Goal: Task Accomplishment & Management: Manage account settings

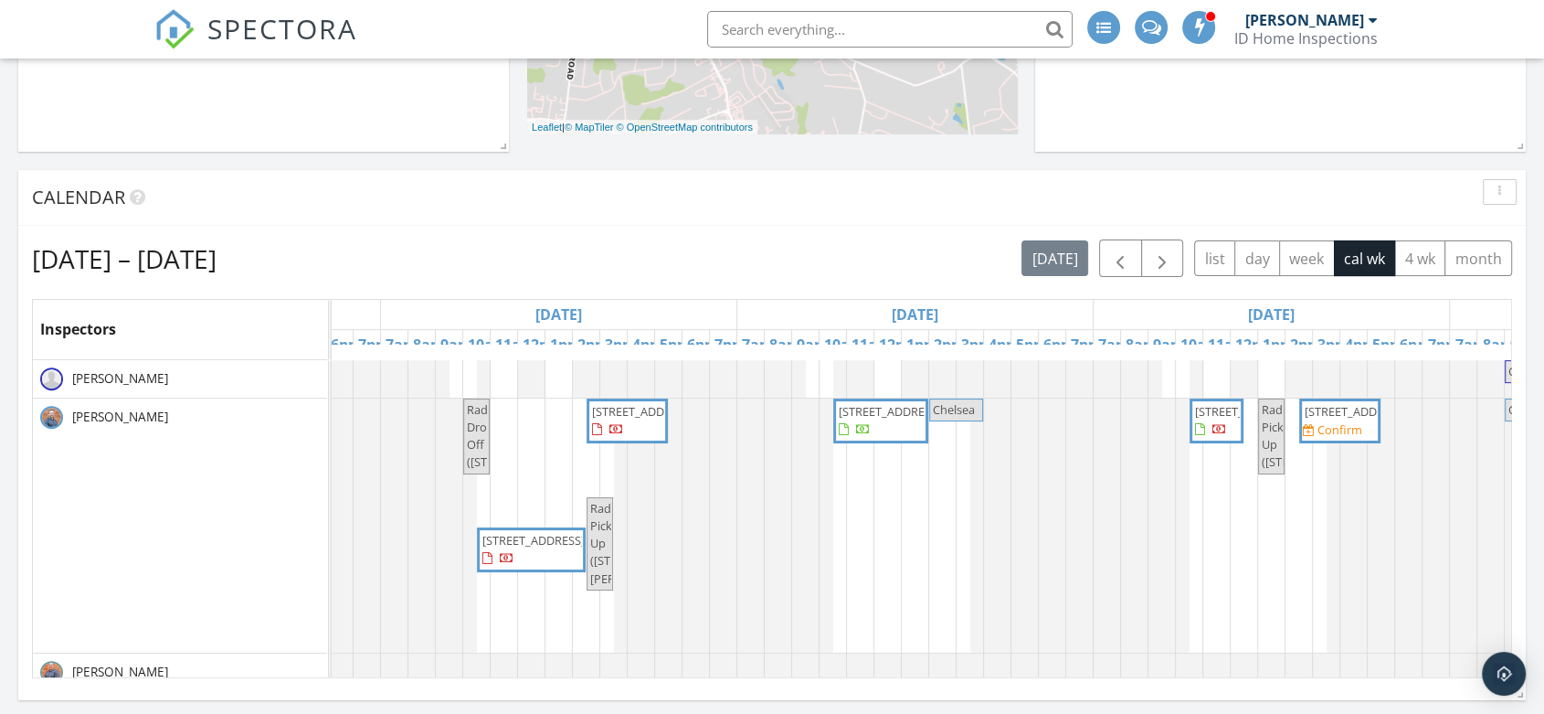
scroll to position [0, 375]
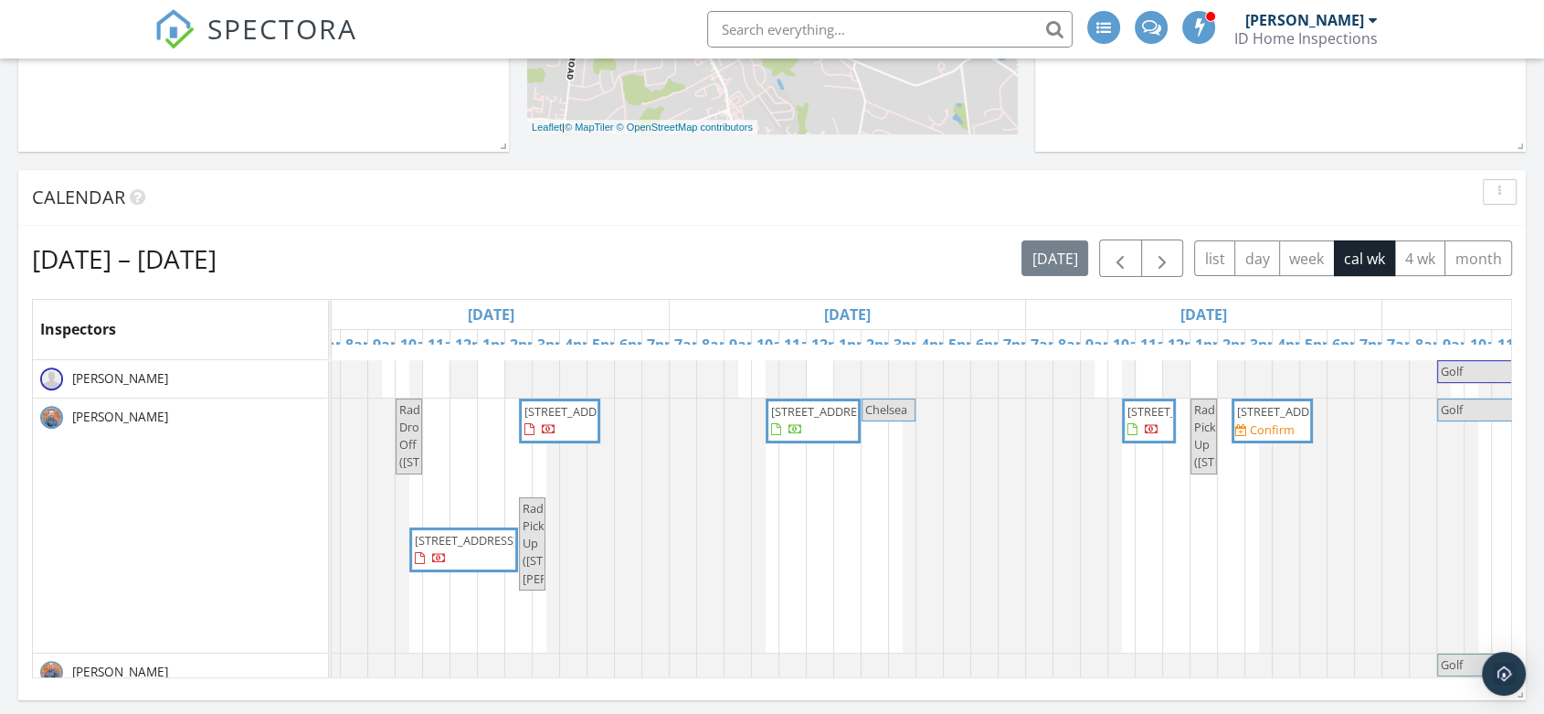
click at [1254, 419] on span "111 Compass Rd, Middle River 21220" at bounding box center [1288, 411] width 102 height 16
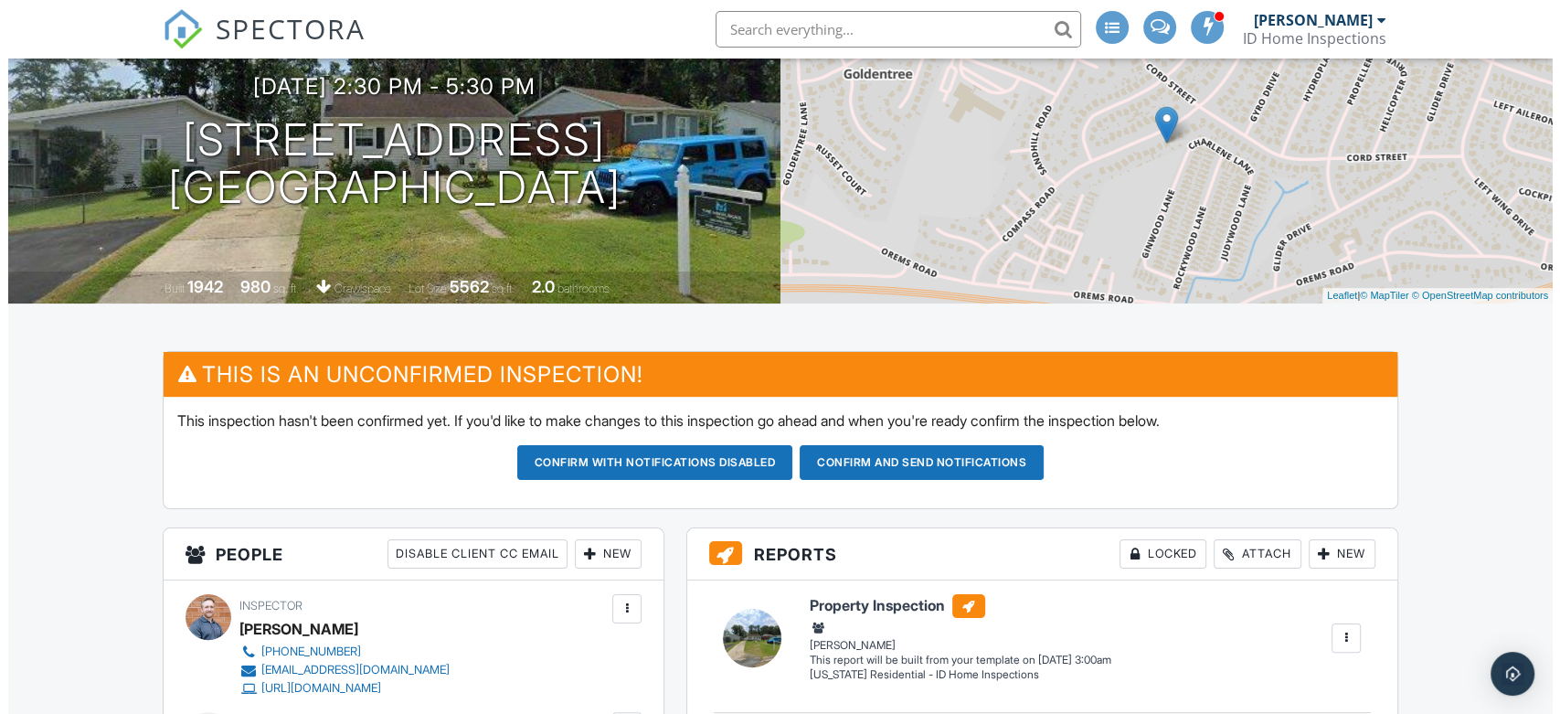
scroll to position [609, 0]
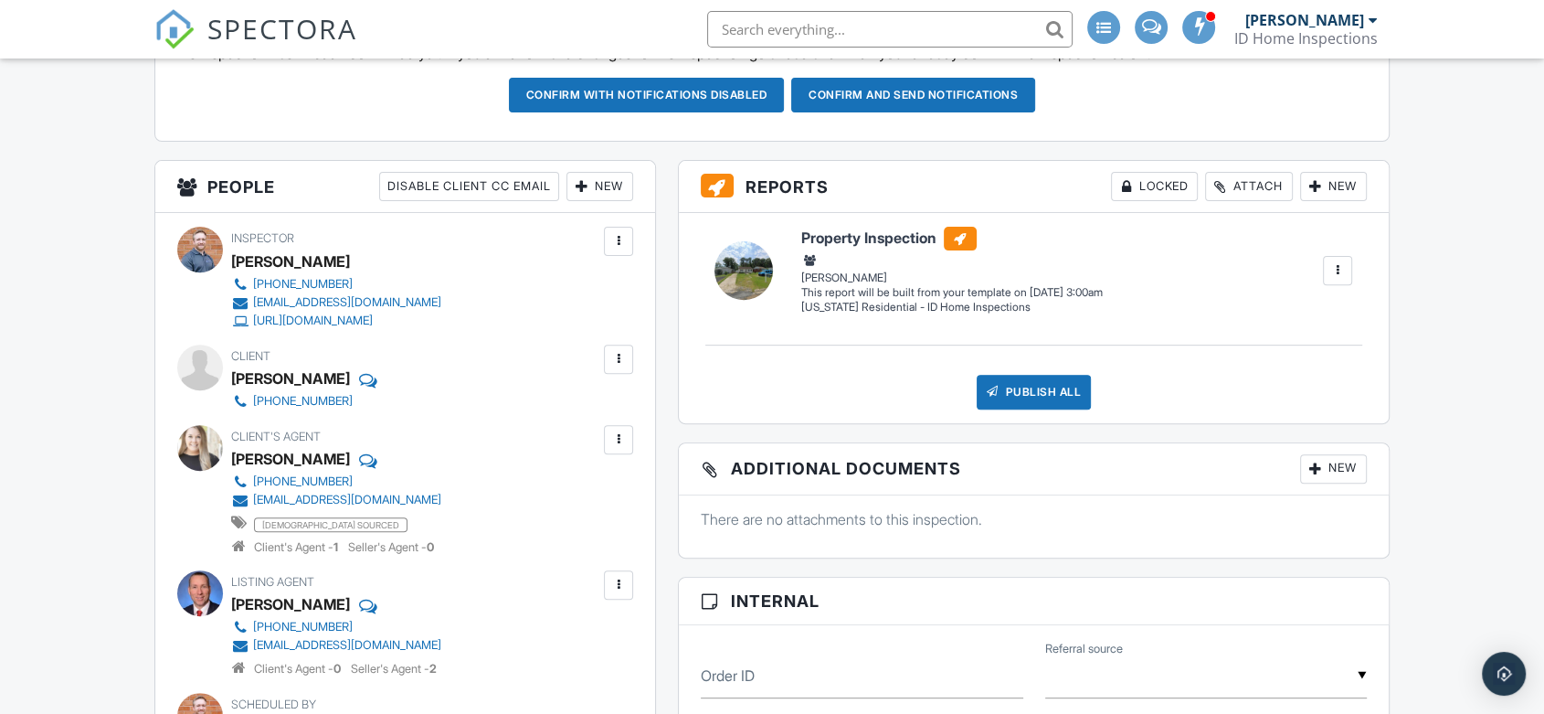
click at [621, 362] on div at bounding box center [619, 359] width 18 height 18
click at [607, 417] on li "Edit" at bounding box center [575, 415] width 93 height 46
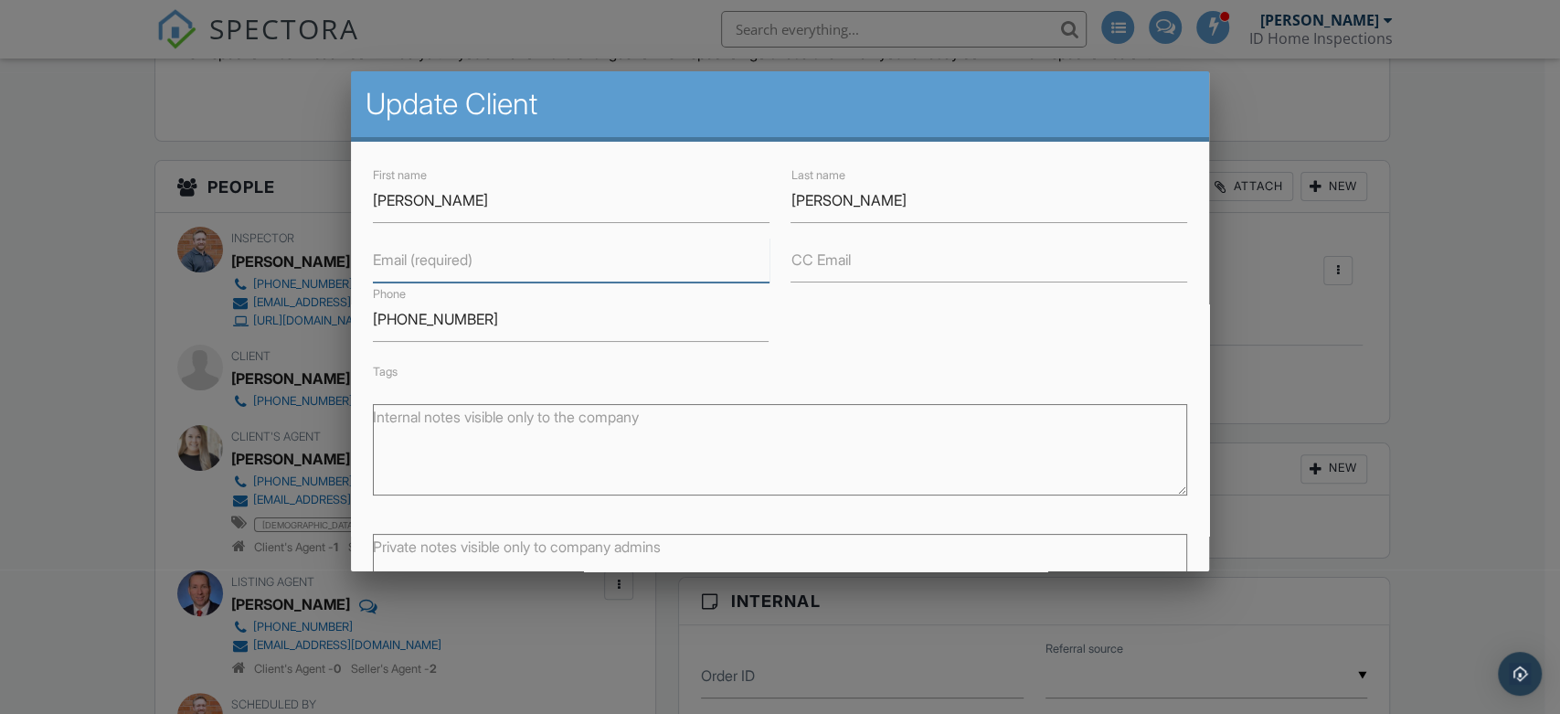
click at [538, 268] on input "Email (required)" at bounding box center [571, 260] width 396 height 45
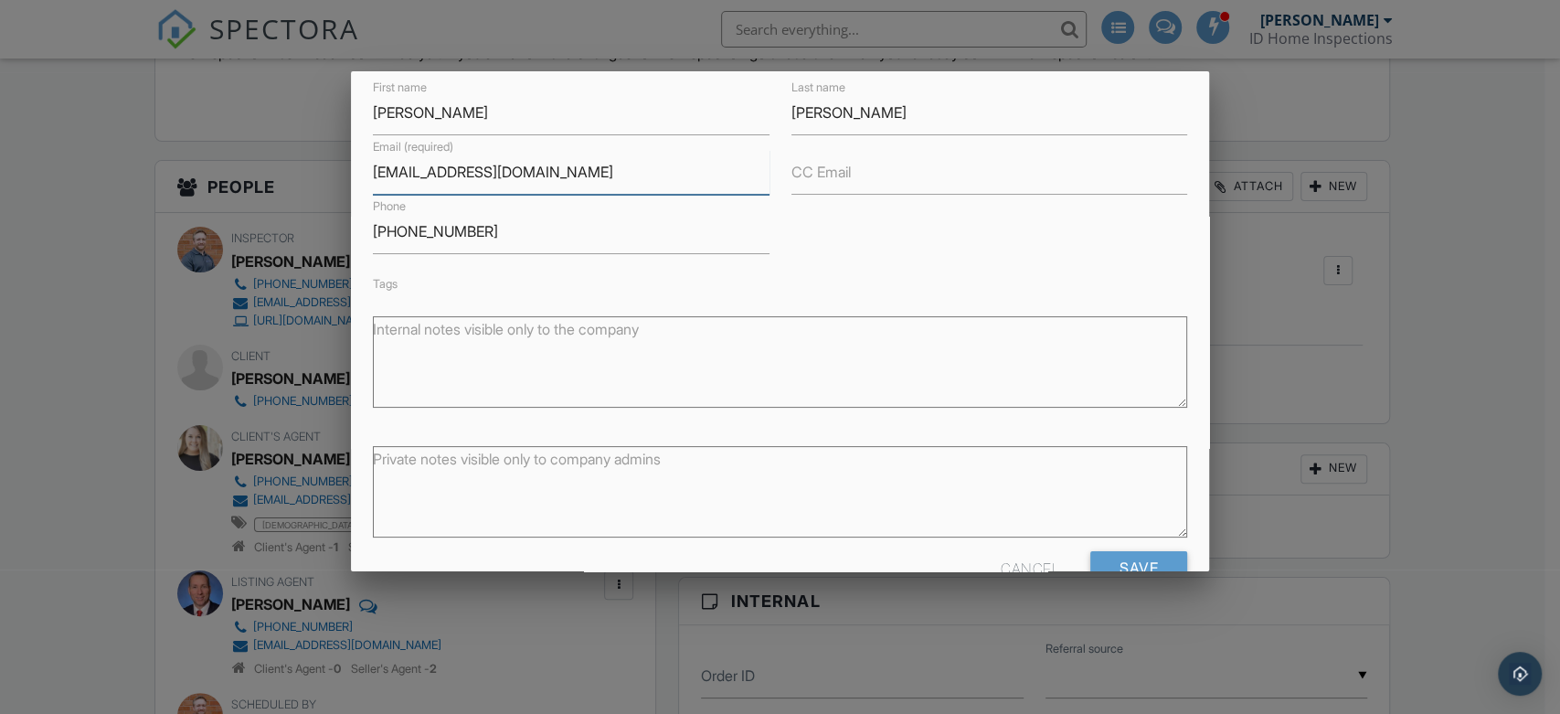
scroll to position [135, 0]
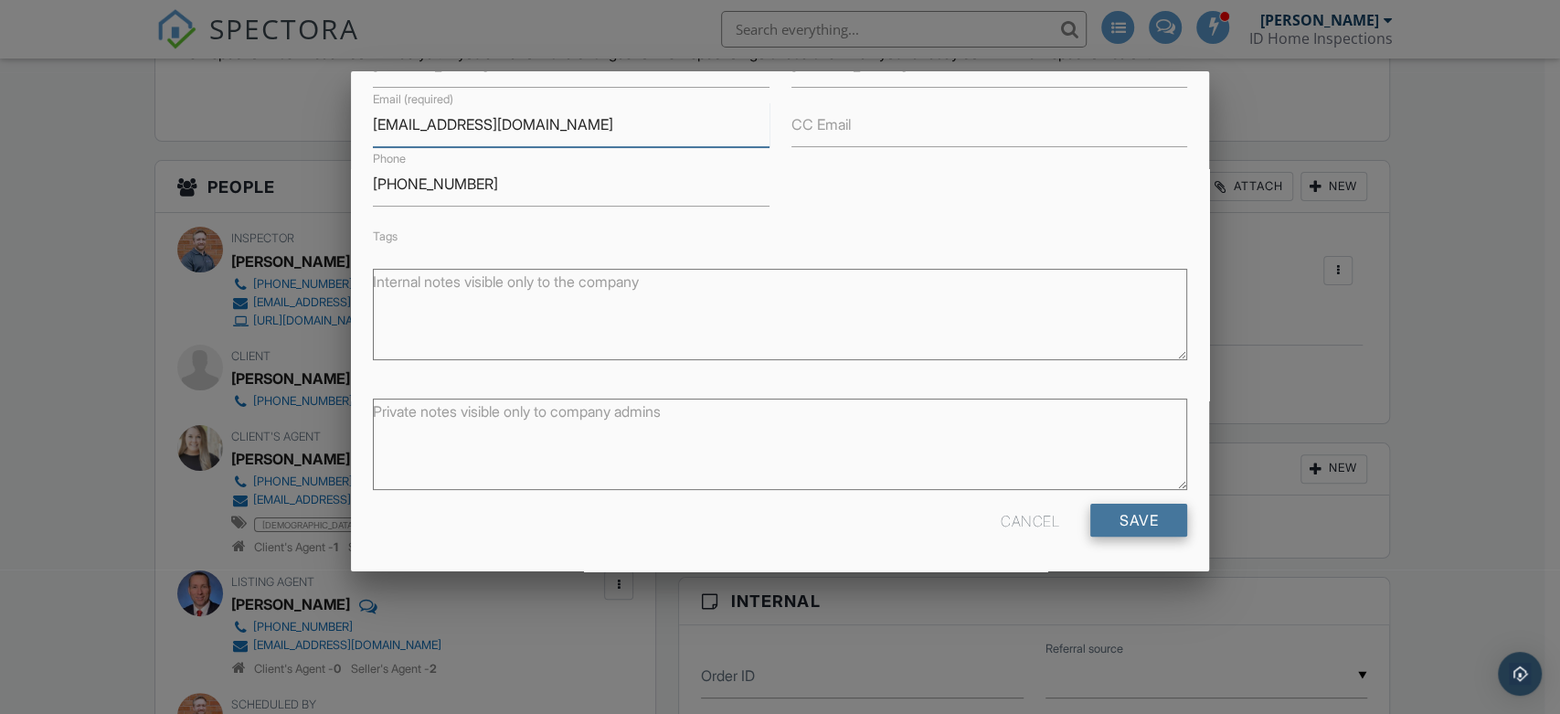
type input "[EMAIL_ADDRESS][DOMAIN_NAME]"
click at [1094, 515] on input "Save" at bounding box center [1138, 520] width 97 height 33
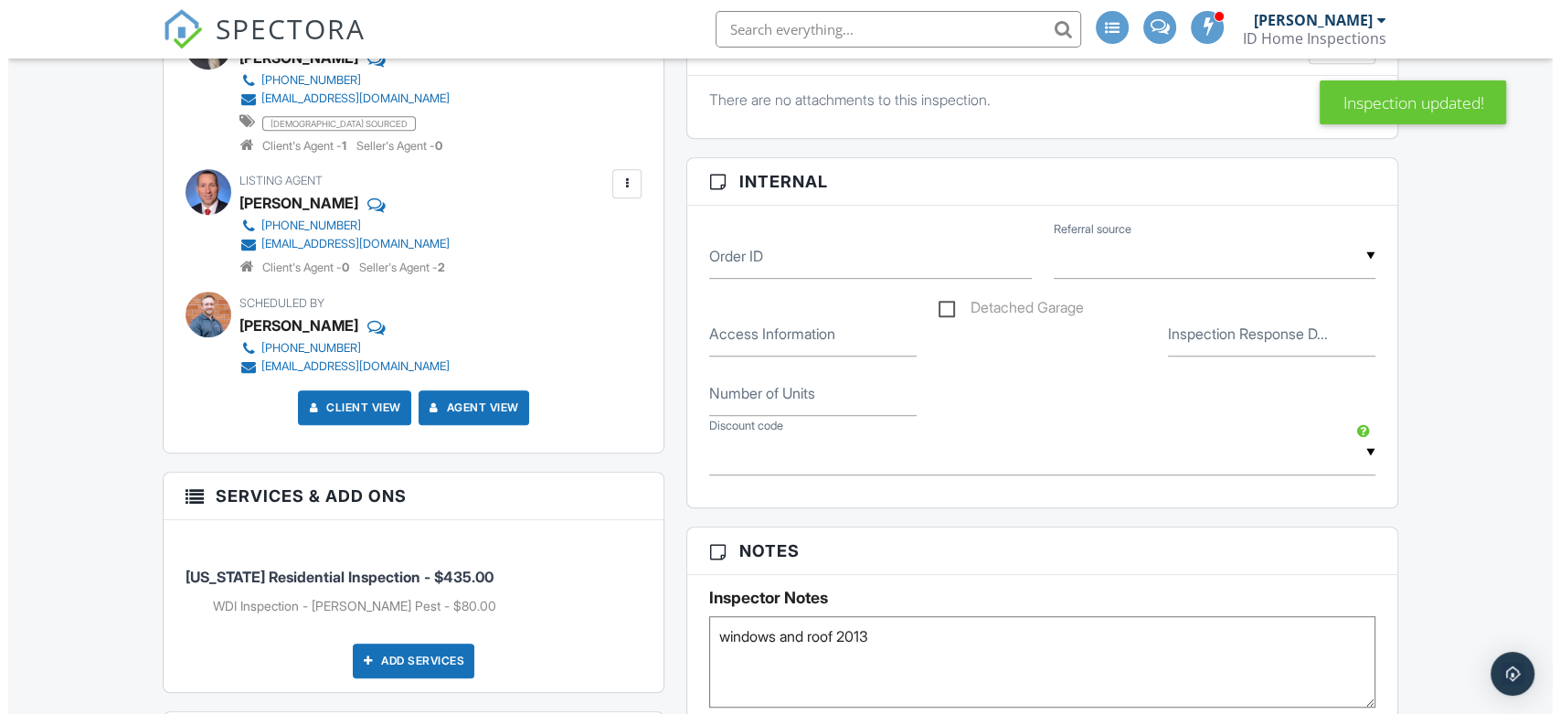
scroll to position [1320, 0]
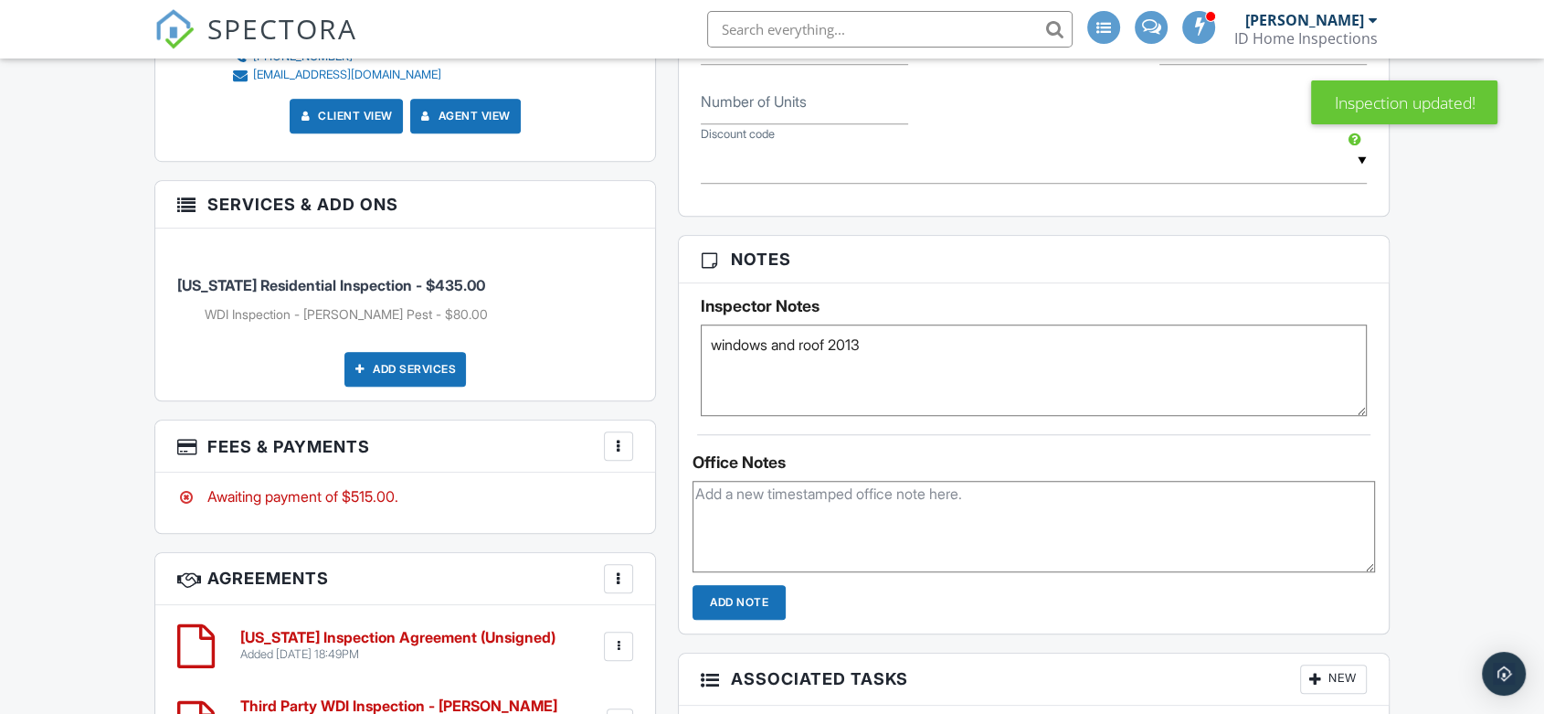
click at [622, 442] on div at bounding box center [619, 446] width 18 height 18
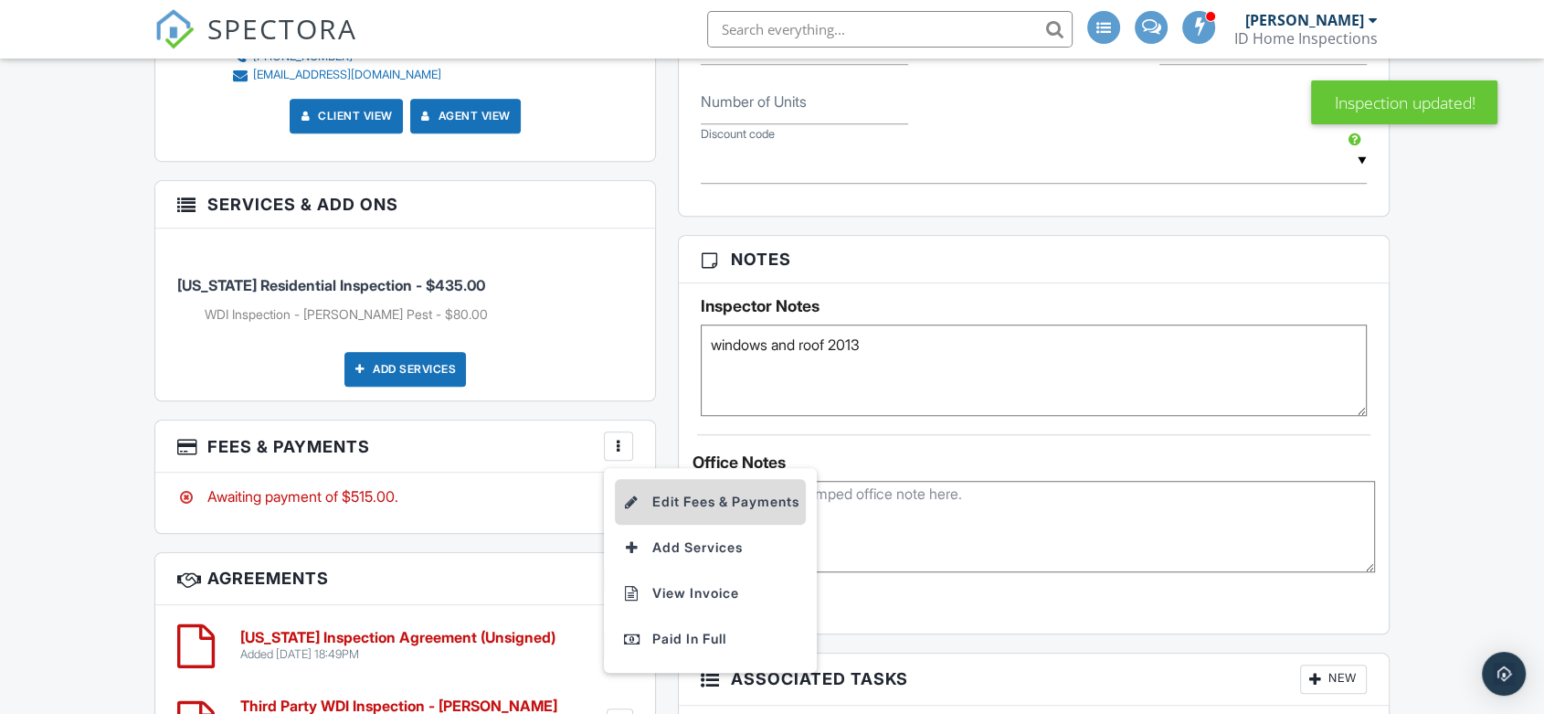
click at [675, 489] on li "Edit Fees & Payments" at bounding box center [710, 502] width 191 height 46
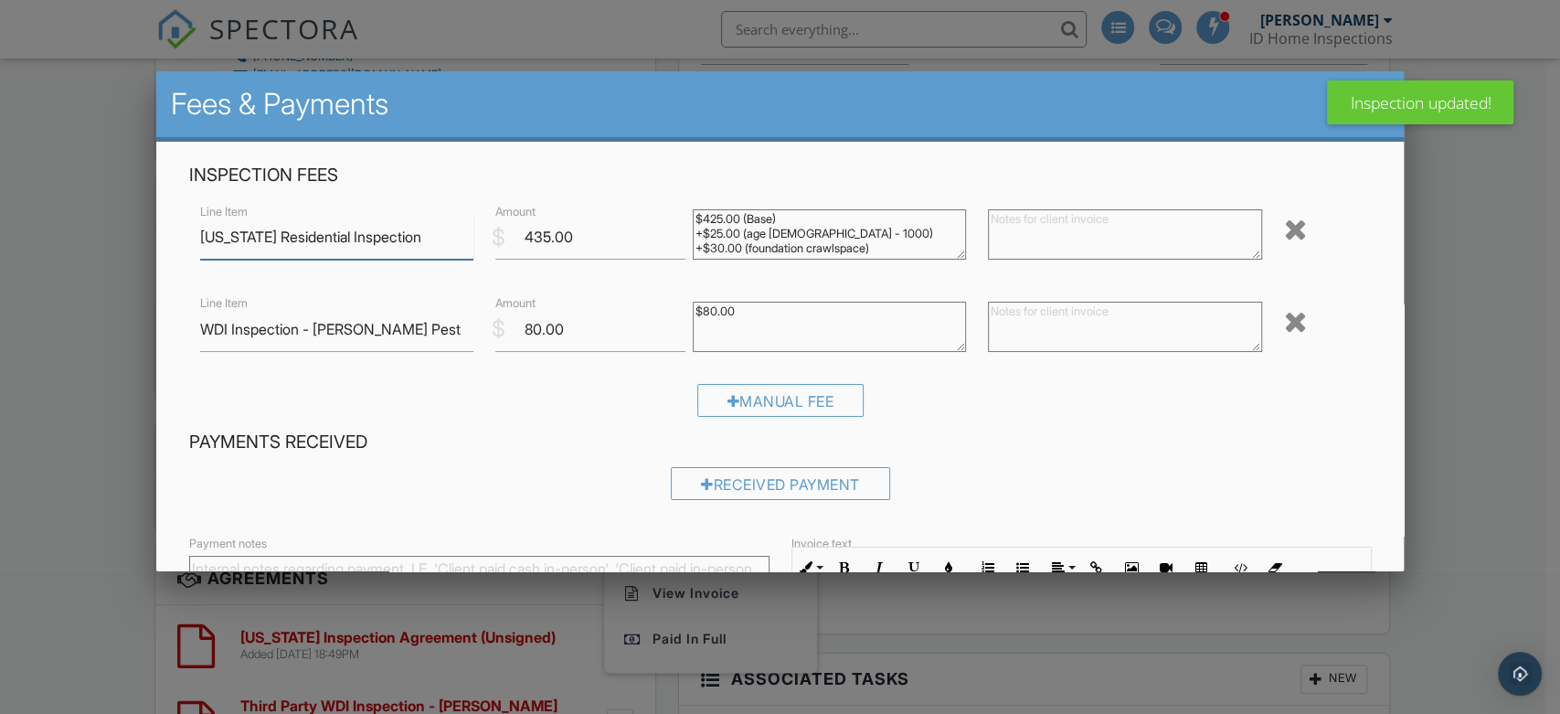
scroll to position [241, 0]
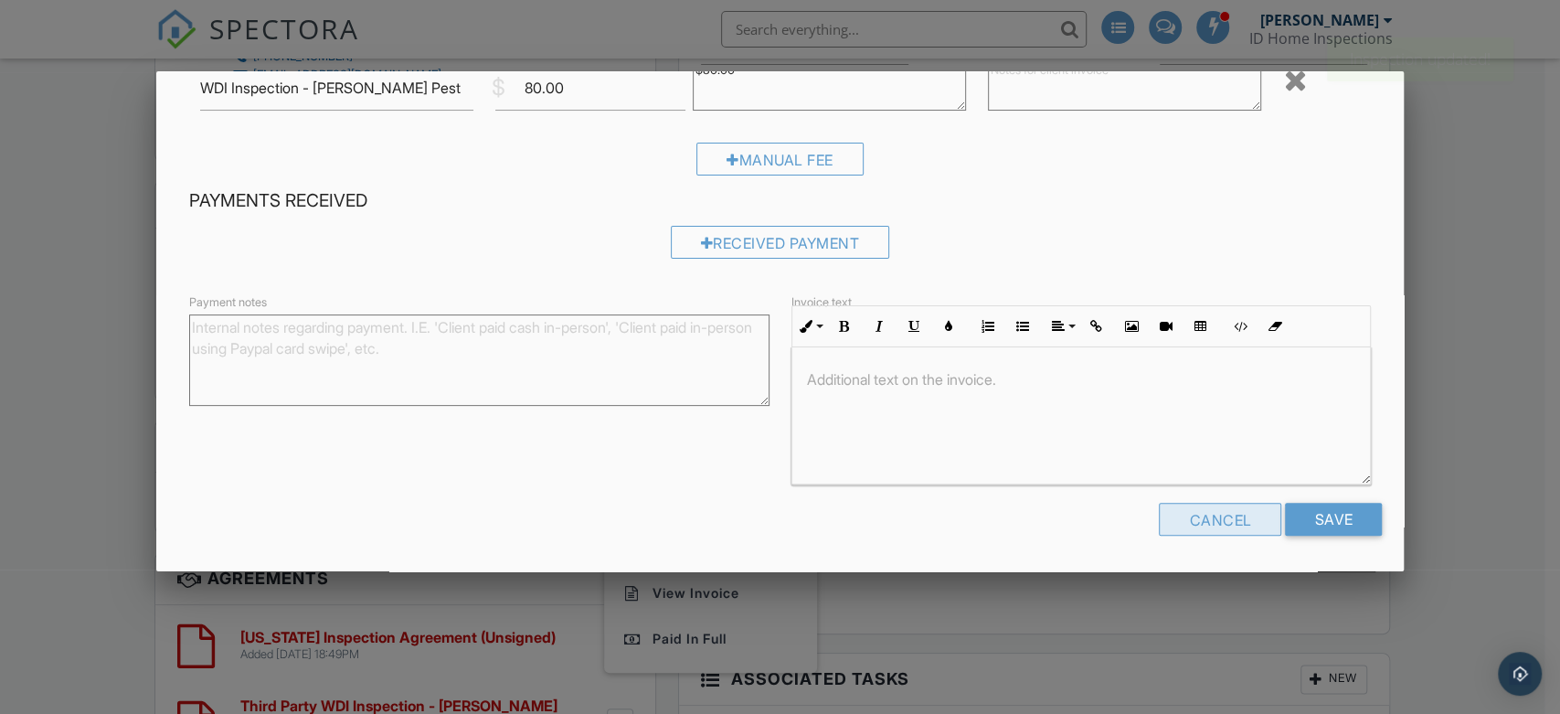
click at [1170, 525] on div "Cancel" at bounding box center [1220, 519] width 122 height 33
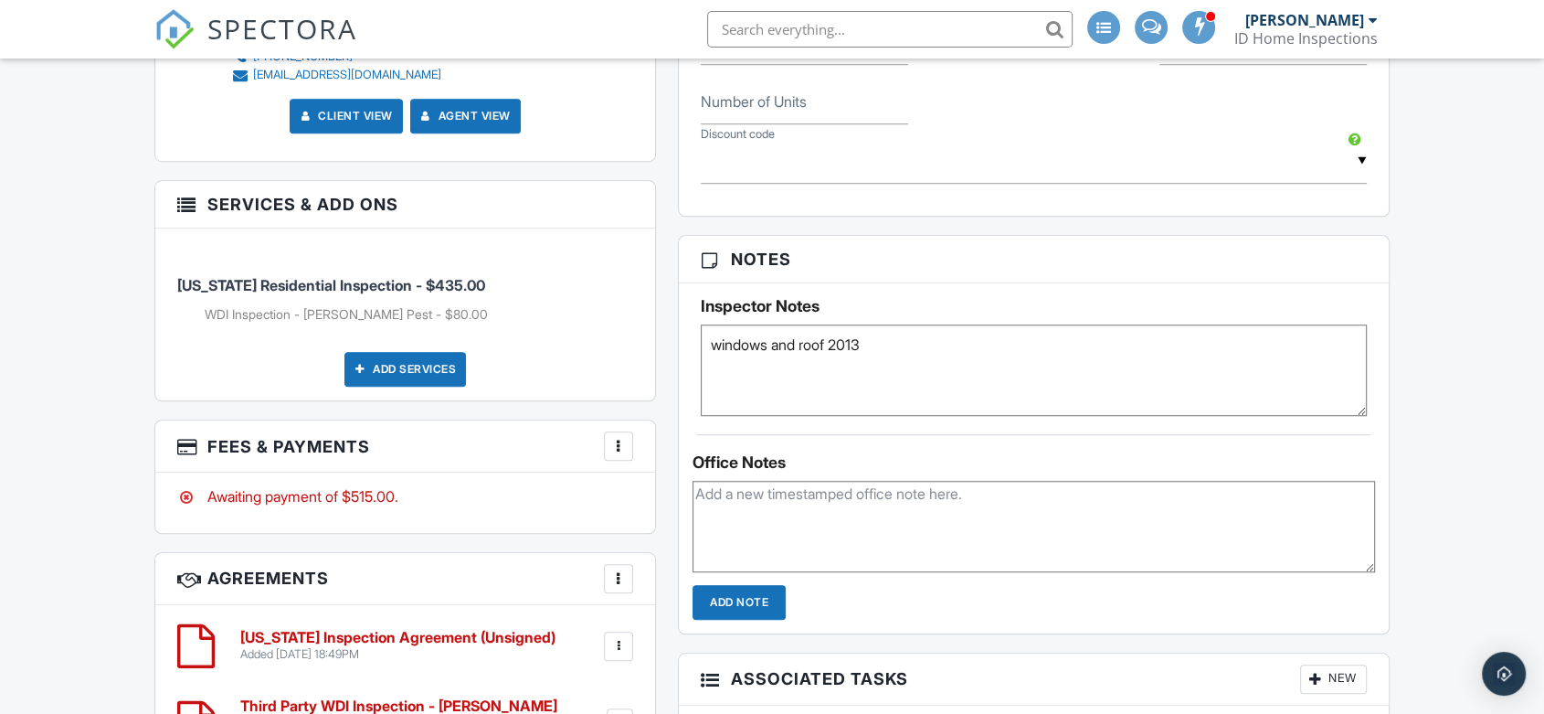
click at [373, 376] on div "Add Services" at bounding box center [406, 369] width 122 height 35
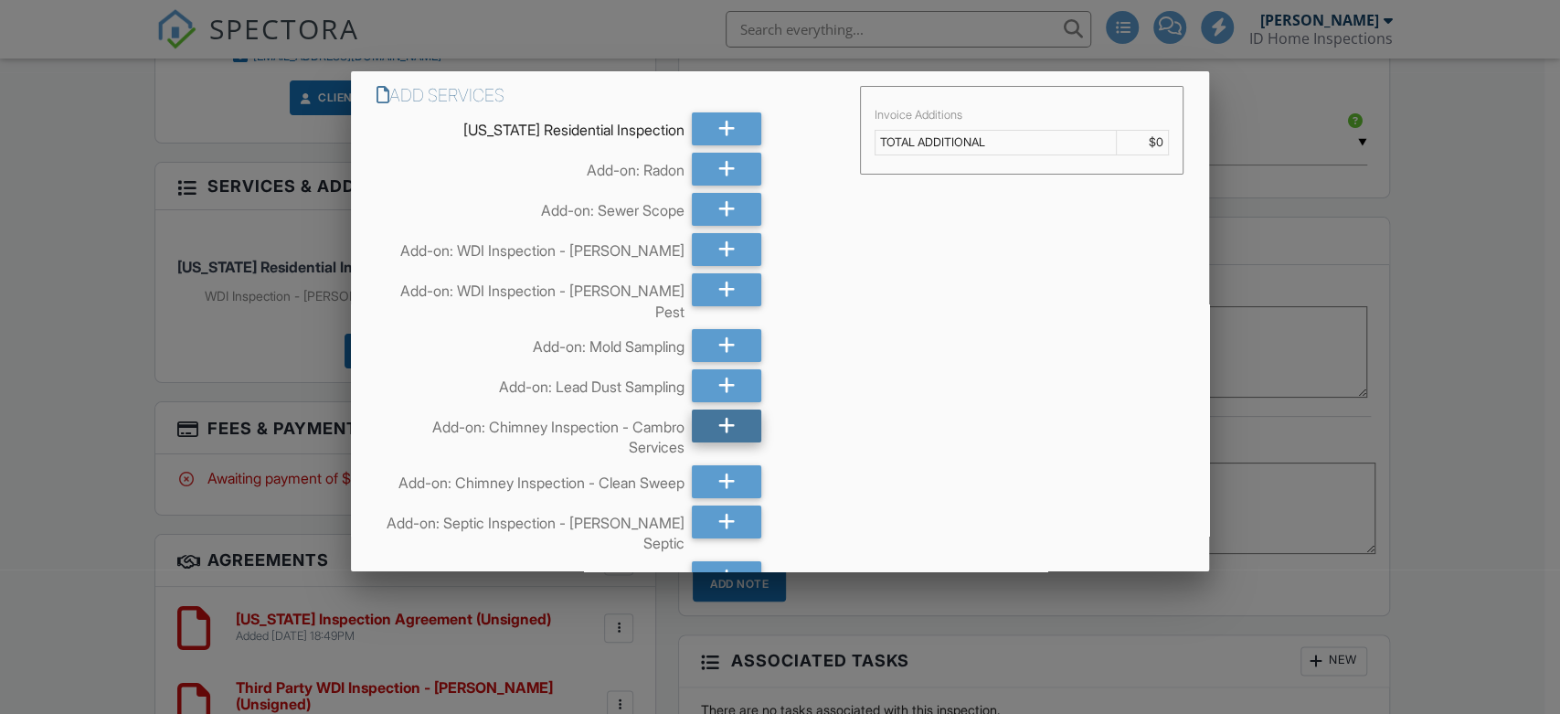
click at [702, 409] on div at bounding box center [726, 425] width 69 height 33
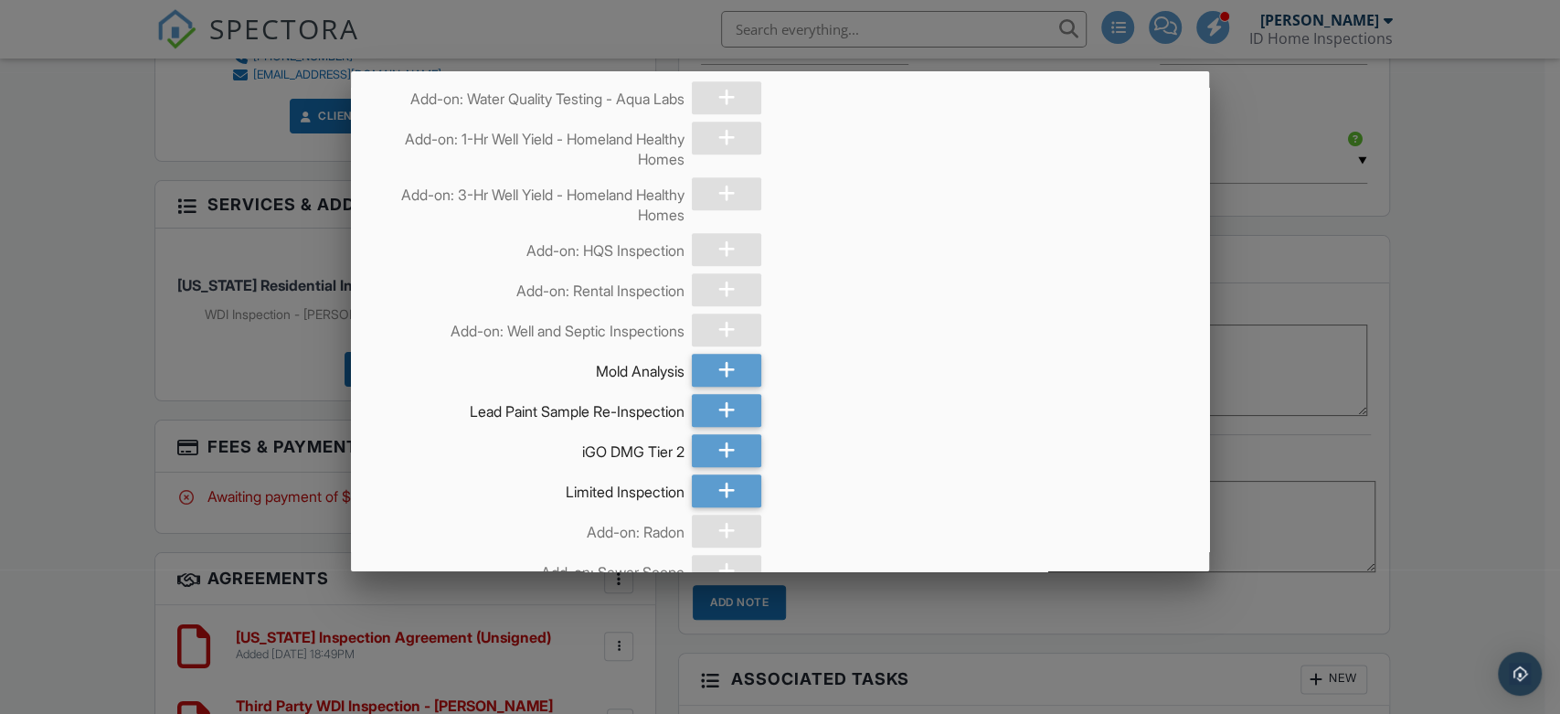
scroll to position [5386, 0]
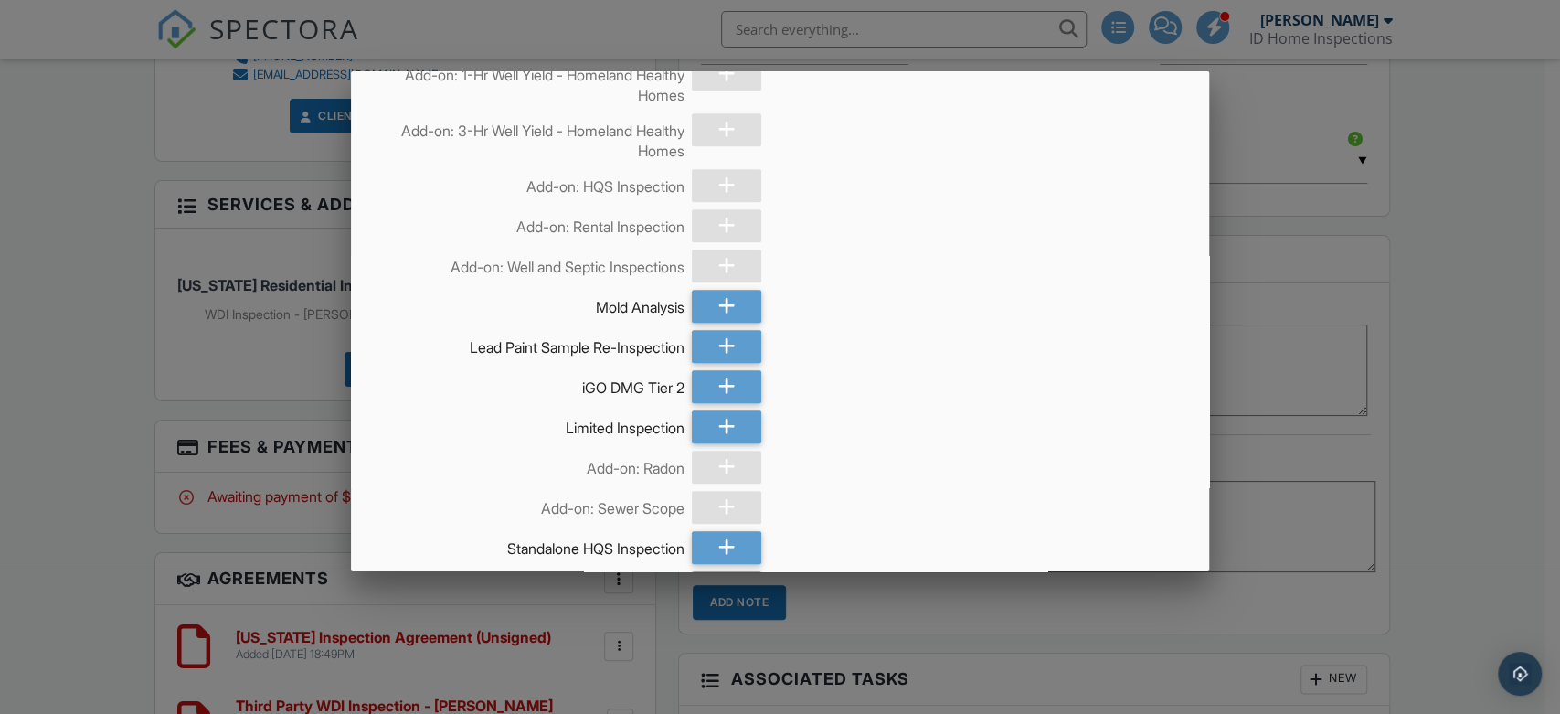
click at [958, 633] on div "Add Services (+ $225.0)" at bounding box center [1022, 649] width 324 height 33
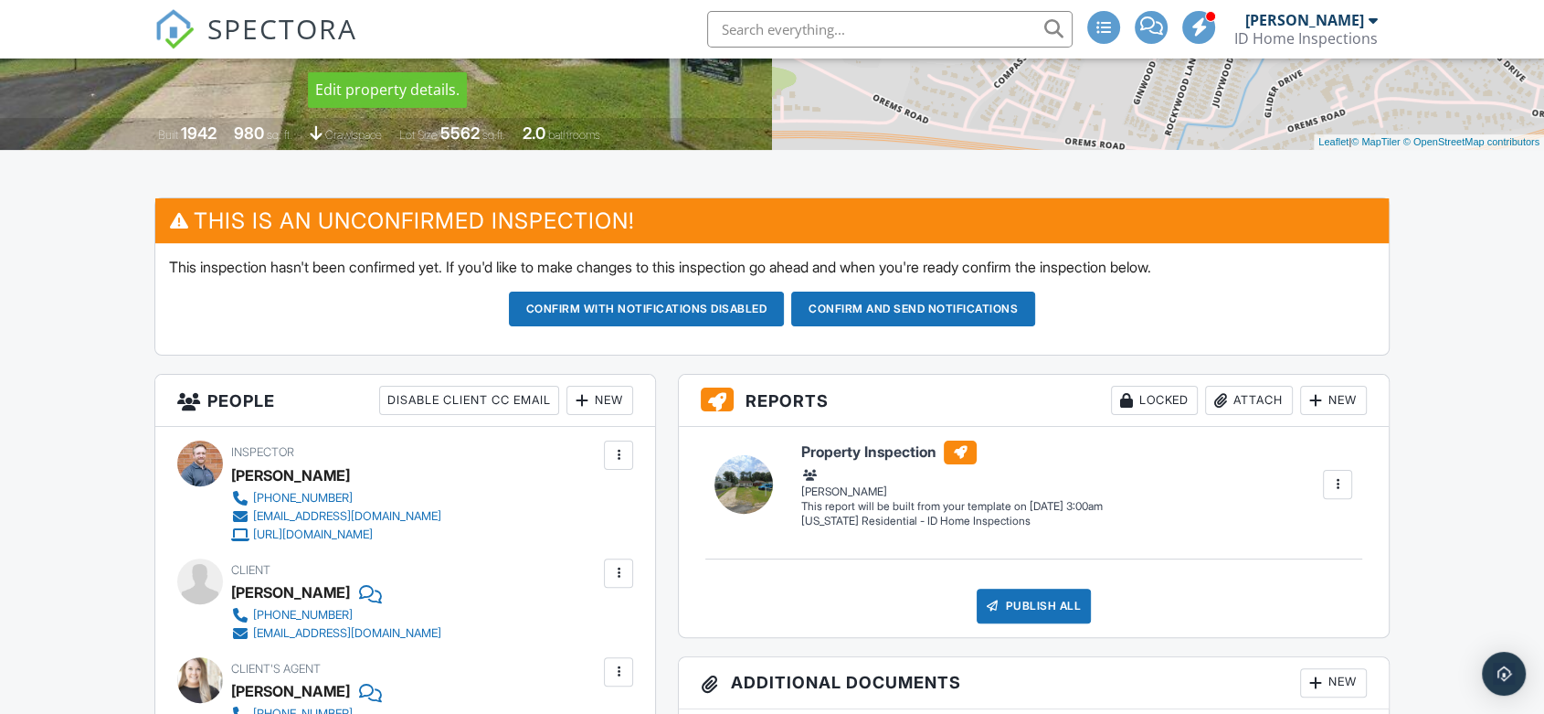
scroll to position [406, 0]
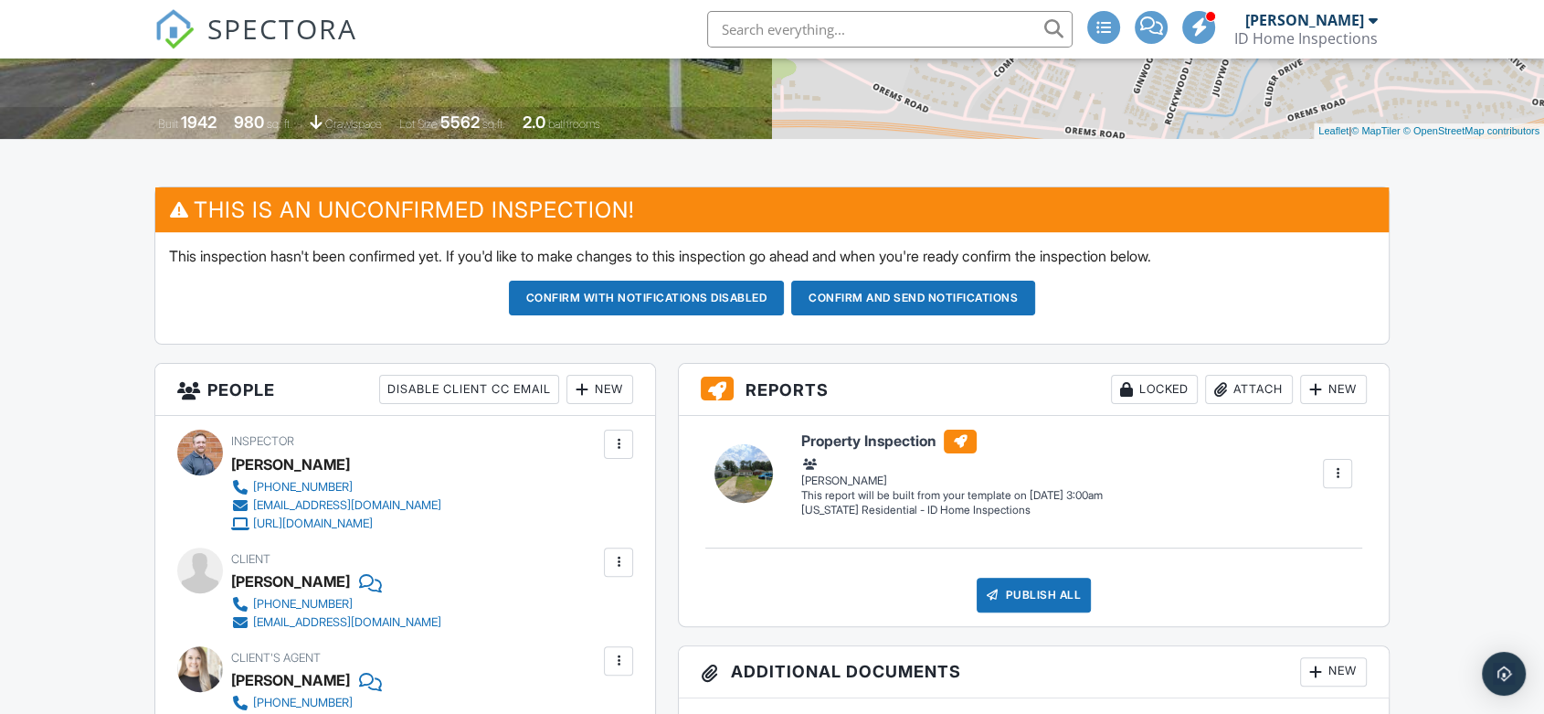
click at [965, 310] on button "Confirm and send notifications" at bounding box center [913, 298] width 244 height 35
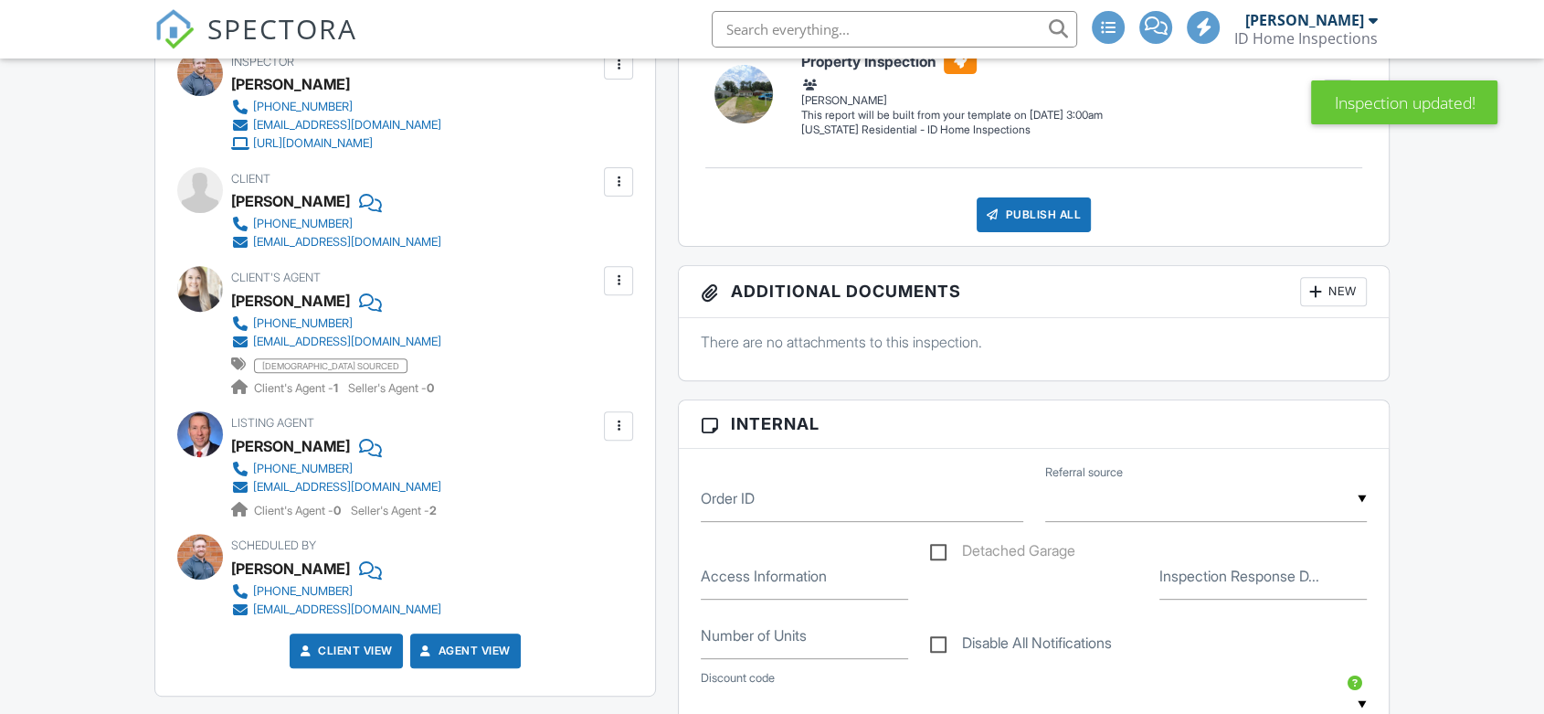
scroll to position [1320, 0]
